Goal: Task Accomplishment & Management: Use online tool/utility

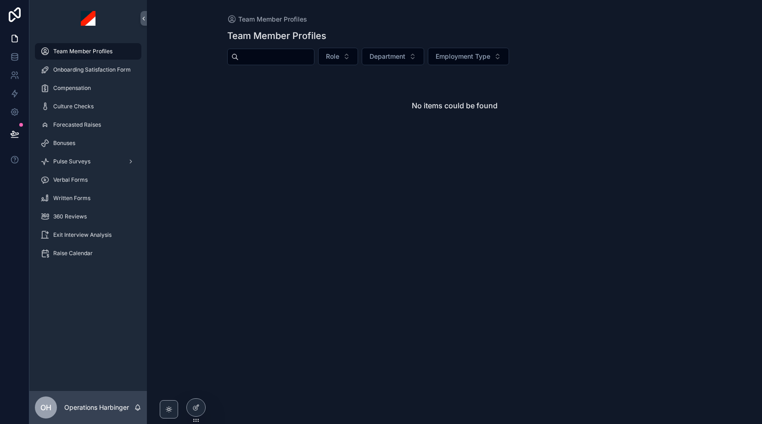
click at [79, 144] on div "Bonuses" at bounding box center [87, 143] width 95 height 15
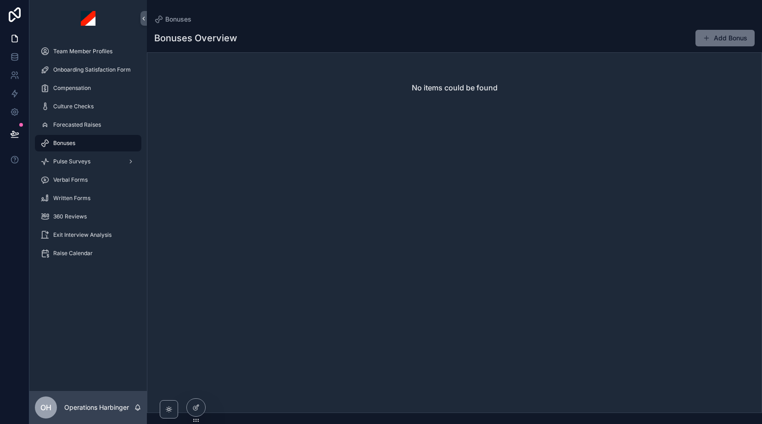
click at [0, 0] on icon at bounding box center [0, 0] width 0 height 0
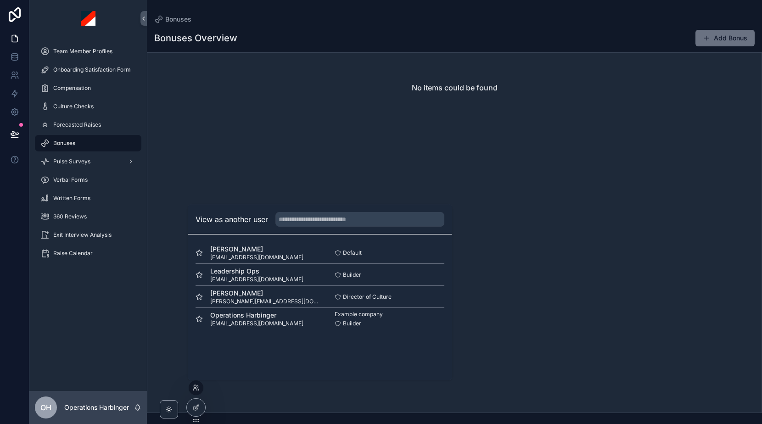
click at [0, 0] on button "Select" at bounding box center [0, 0] width 0 height 0
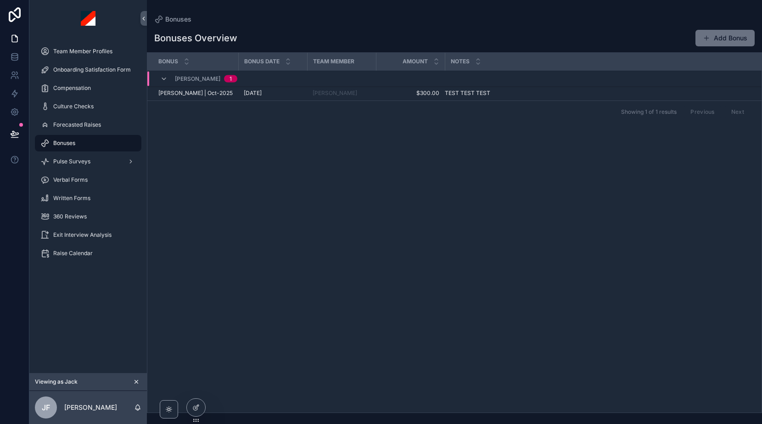
click at [164, 76] on icon "scrollable content" at bounding box center [163, 78] width 7 height 7
click at [162, 78] on td "[PERSON_NAME] 1" at bounding box center [257, 75] width 221 height 8
click at [162, 78] on icon "scrollable content" at bounding box center [163, 78] width 7 height 7
click at [162, 78] on td "[PERSON_NAME] 1" at bounding box center [257, 75] width 221 height 8
click at [162, 77] on icon "scrollable content" at bounding box center [163, 78] width 7 height 7
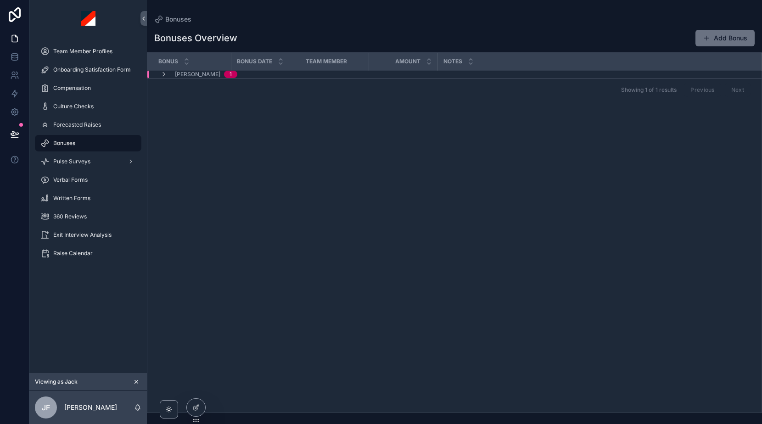
click at [162, 77] on icon "scrollable content" at bounding box center [163, 74] width 7 height 7
click at [162, 78] on icon "scrollable content" at bounding box center [163, 78] width 7 height 7
